Goal: Check status: Check status

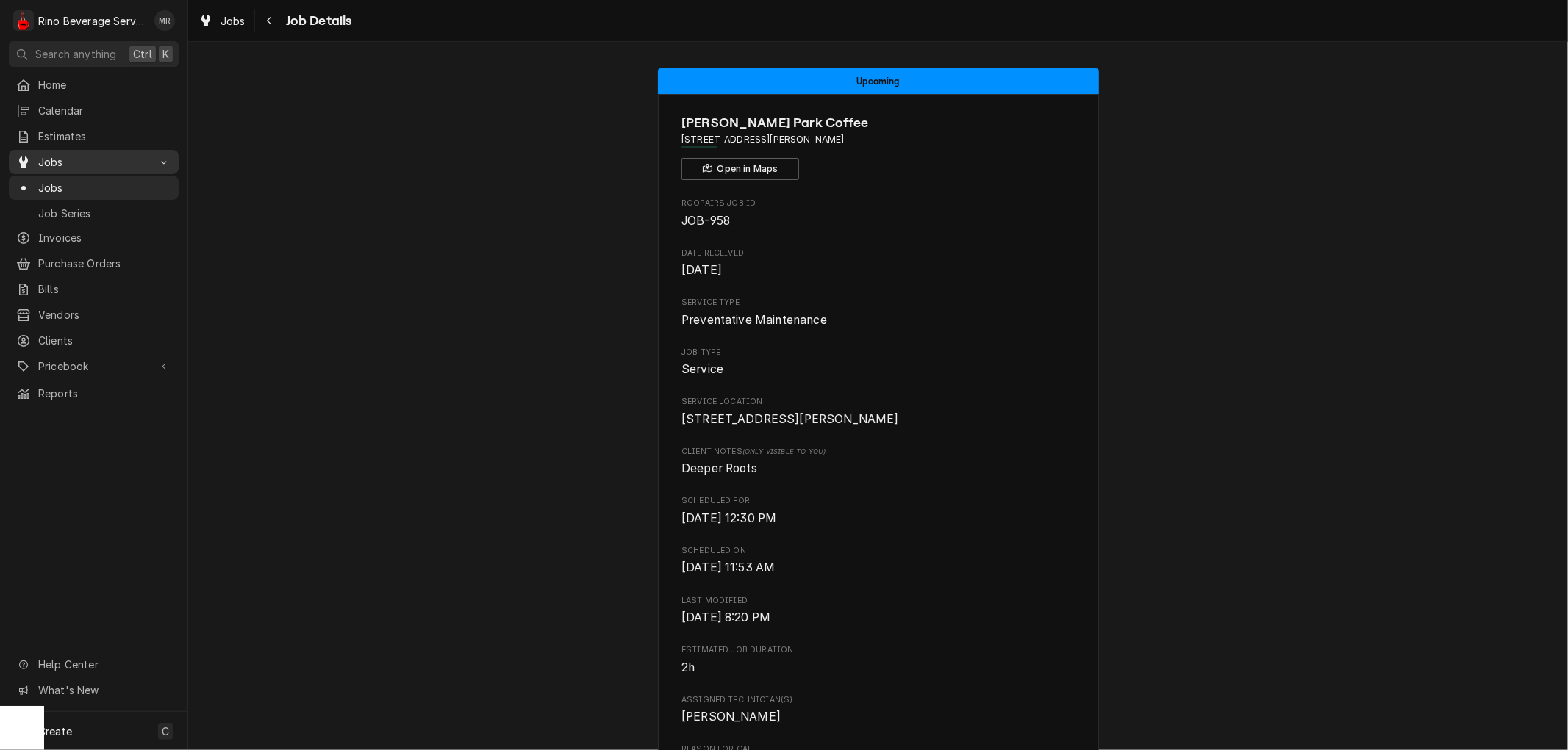
click at [52, 154] on span "Jobs" at bounding box center [93, 162] width 111 height 15
click at [56, 180] on span "Jobs" at bounding box center [105, 188] width 133 height 15
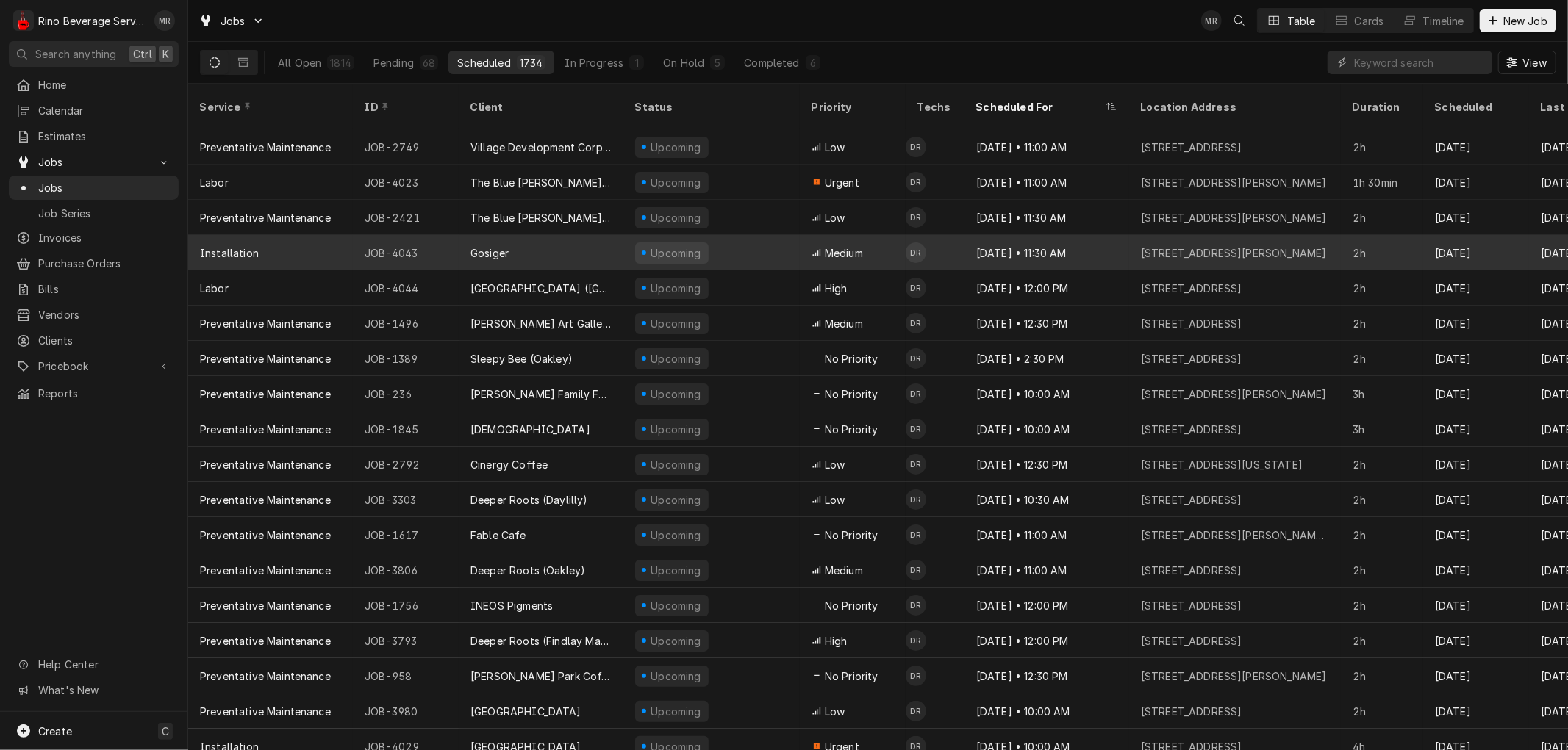
click at [564, 235] on div "Gosiger" at bounding box center [540, 252] width 165 height 36
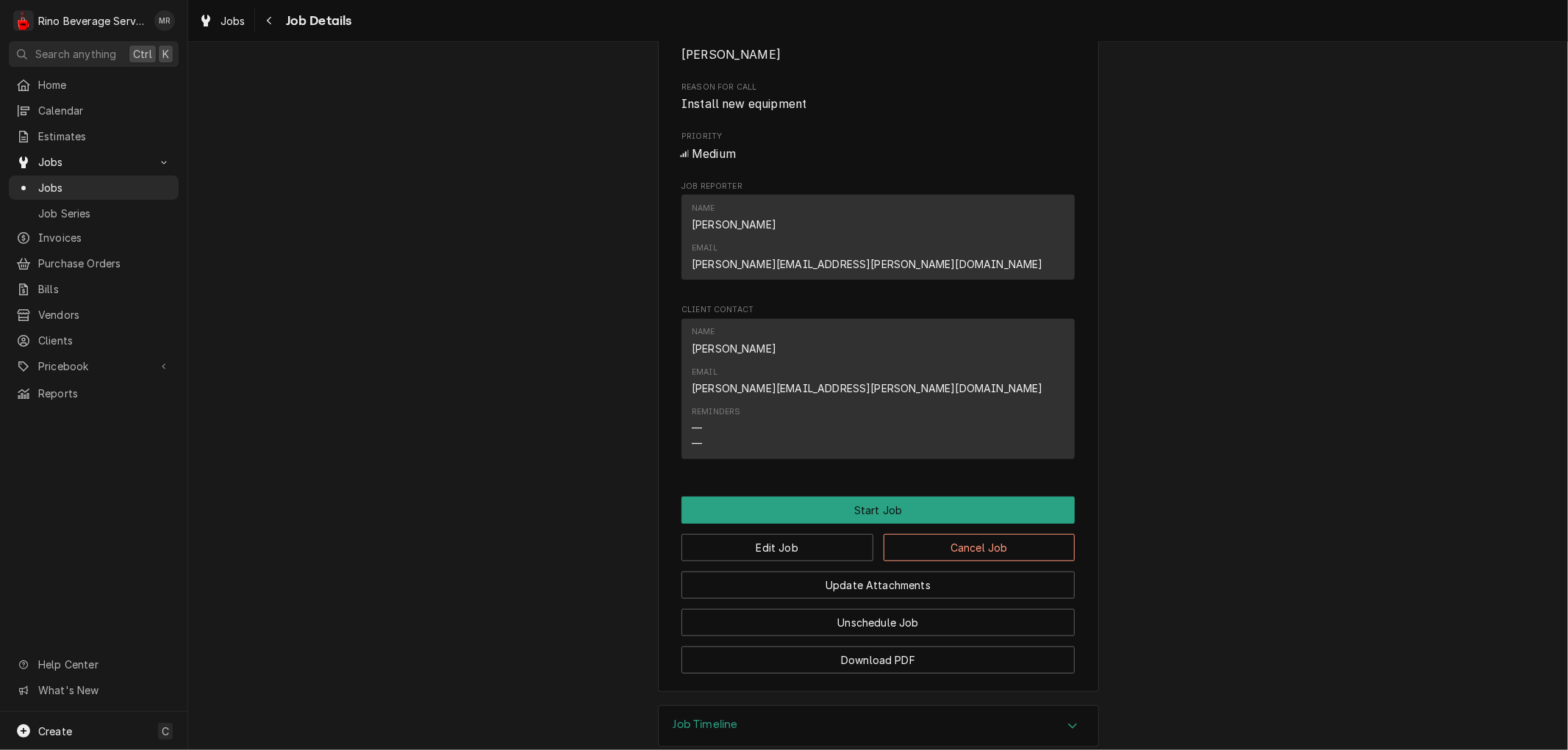
scroll to position [644, 0]
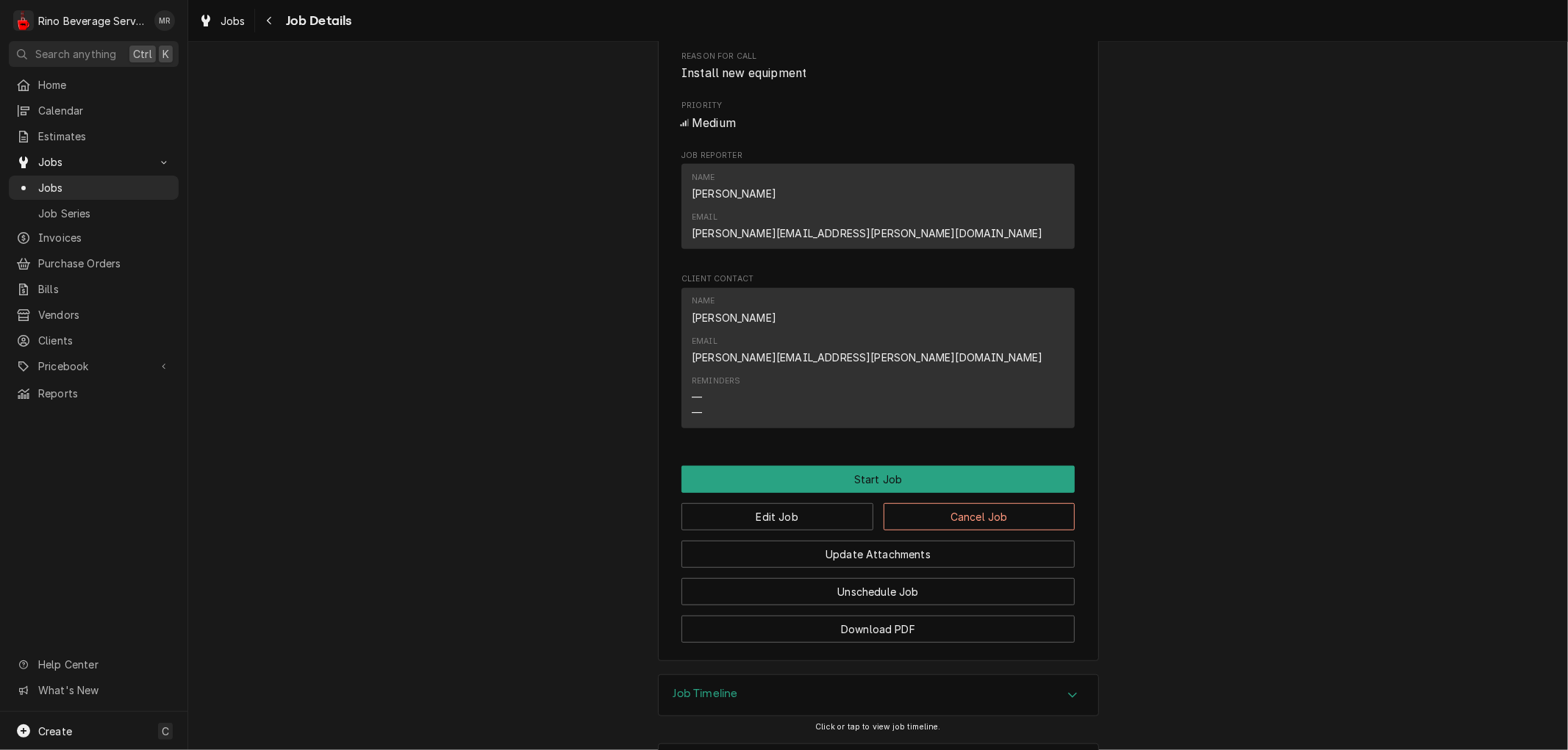
click at [897, 744] on div "Location History" at bounding box center [878, 764] width 439 height 41
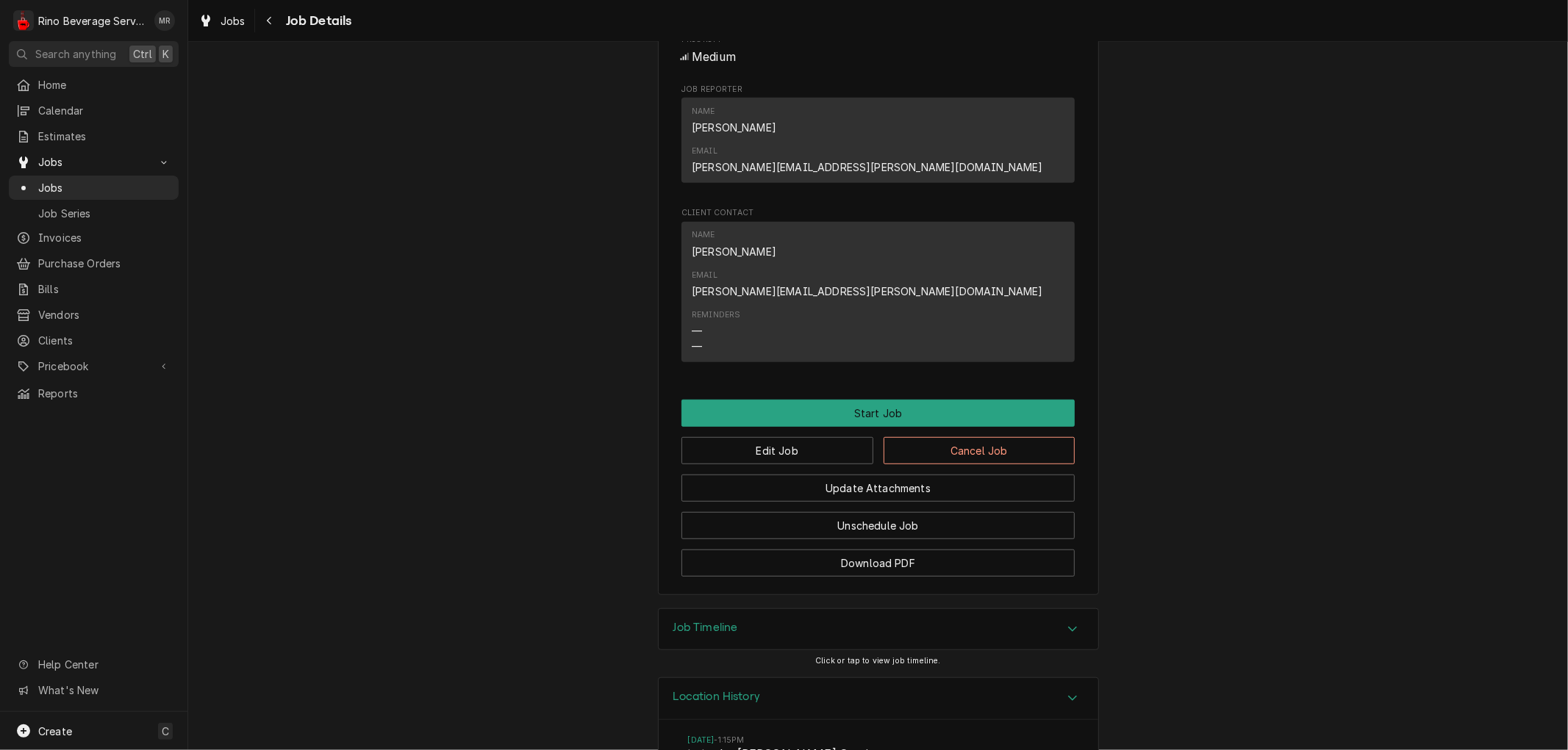
scroll to position [796, 0]
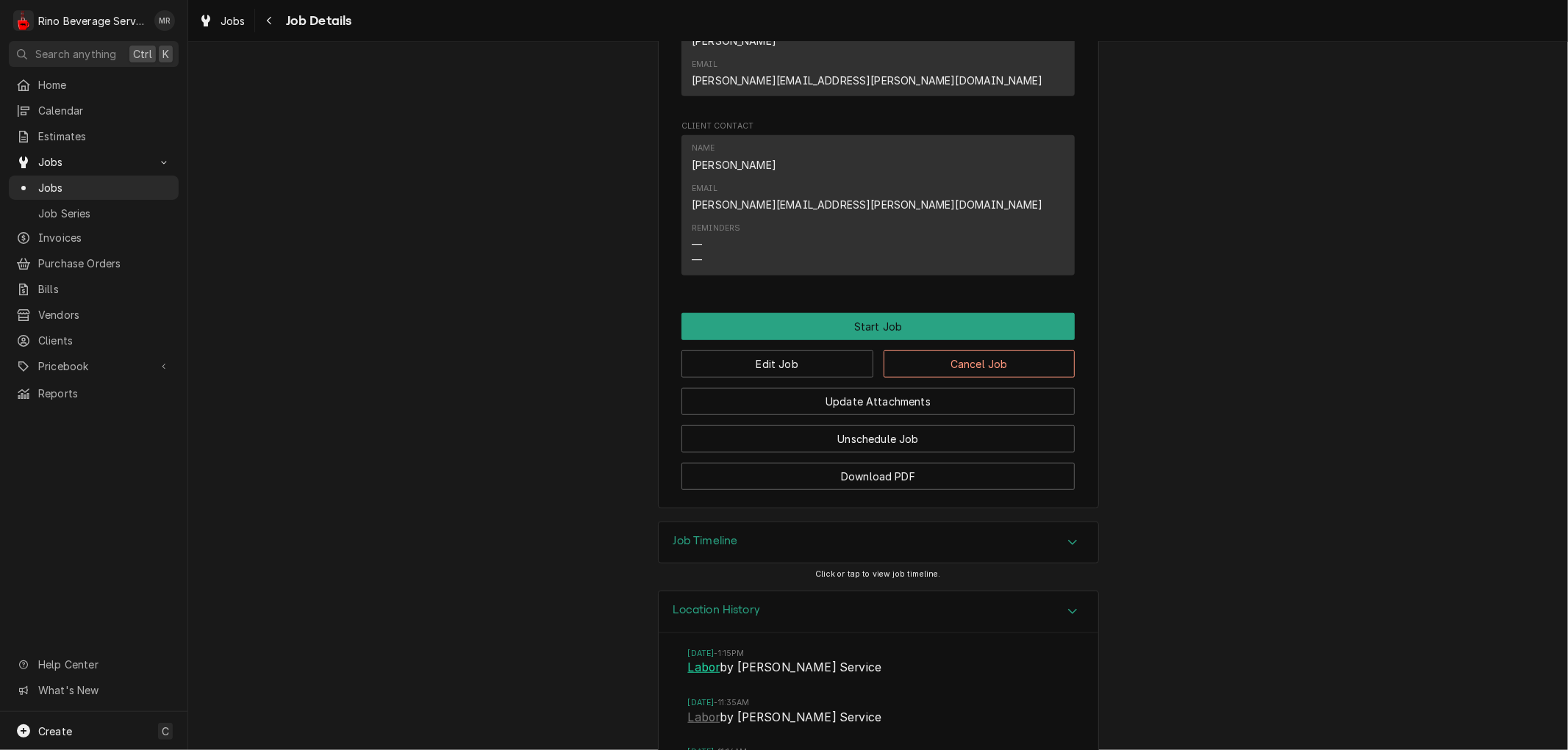
click at [693, 659] on link "Labor" at bounding box center [704, 668] width 33 height 17
click at [696, 709] on link "Labor" at bounding box center [704, 717] width 33 height 17
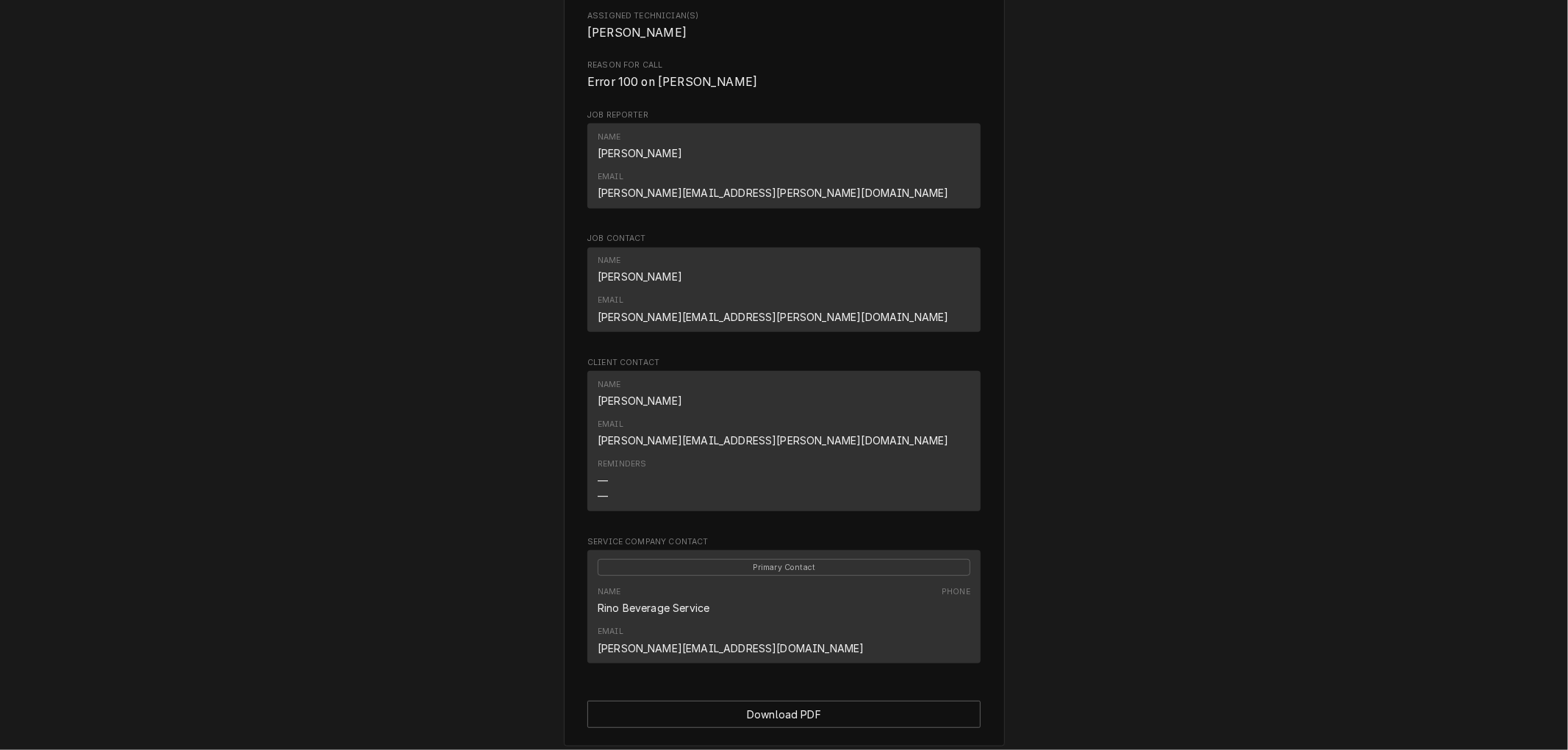
scroll to position [649, 0]
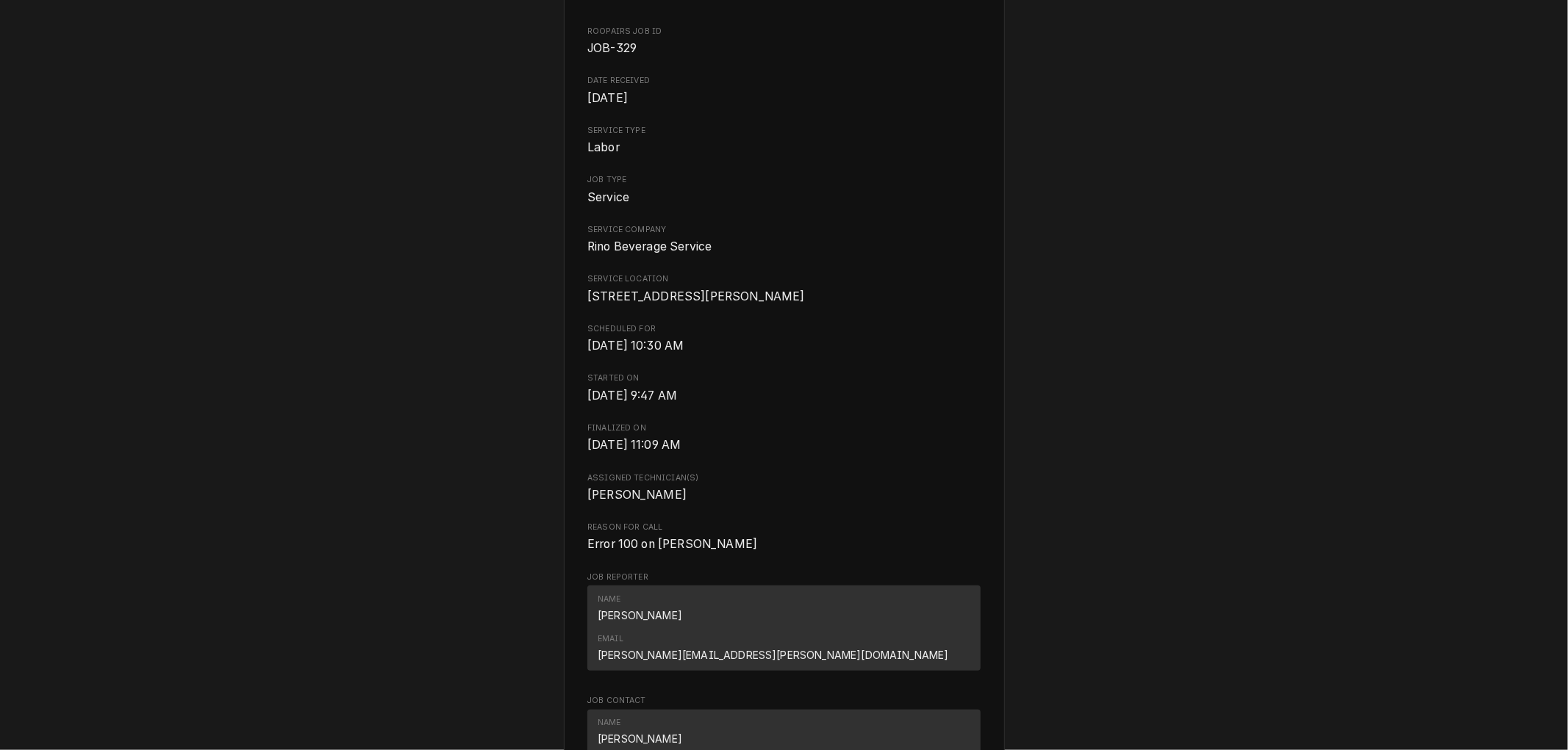
scroll to position [0, 0]
